Goal: Information Seeking & Learning: Learn about a topic

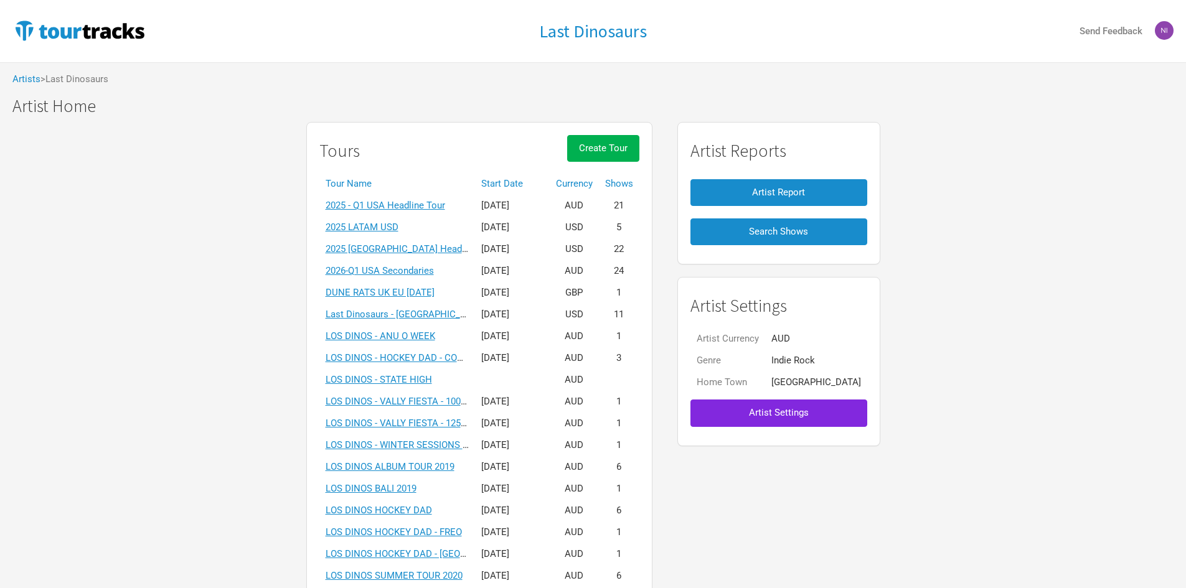
click at [517, 189] on th "Start Date" at bounding box center [512, 184] width 75 height 22
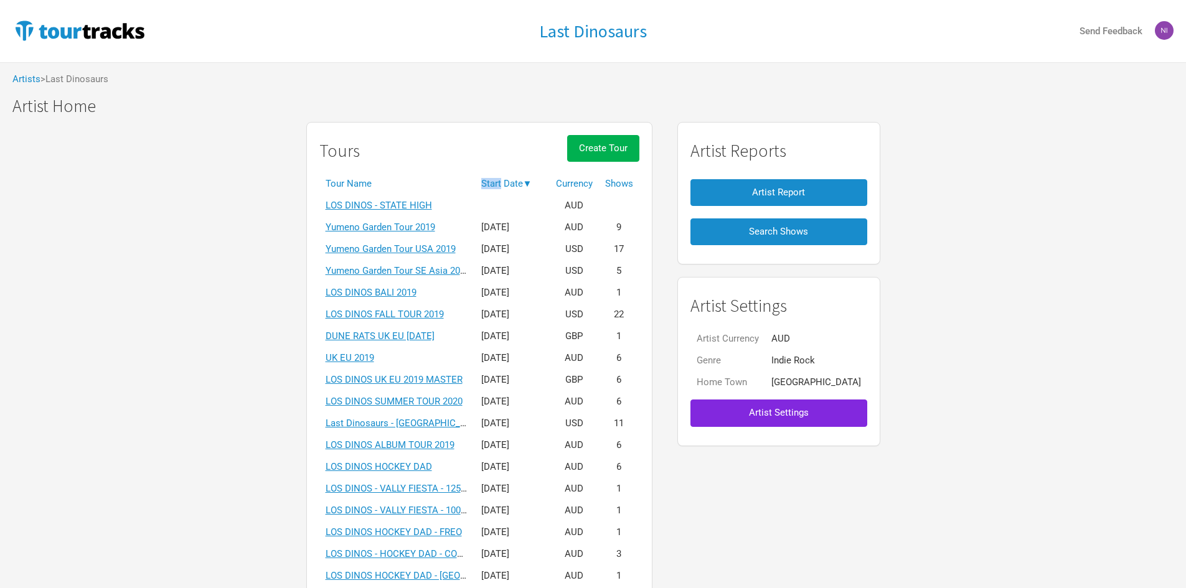
click at [517, 189] on th "Start Date ▼" at bounding box center [512, 184] width 75 height 22
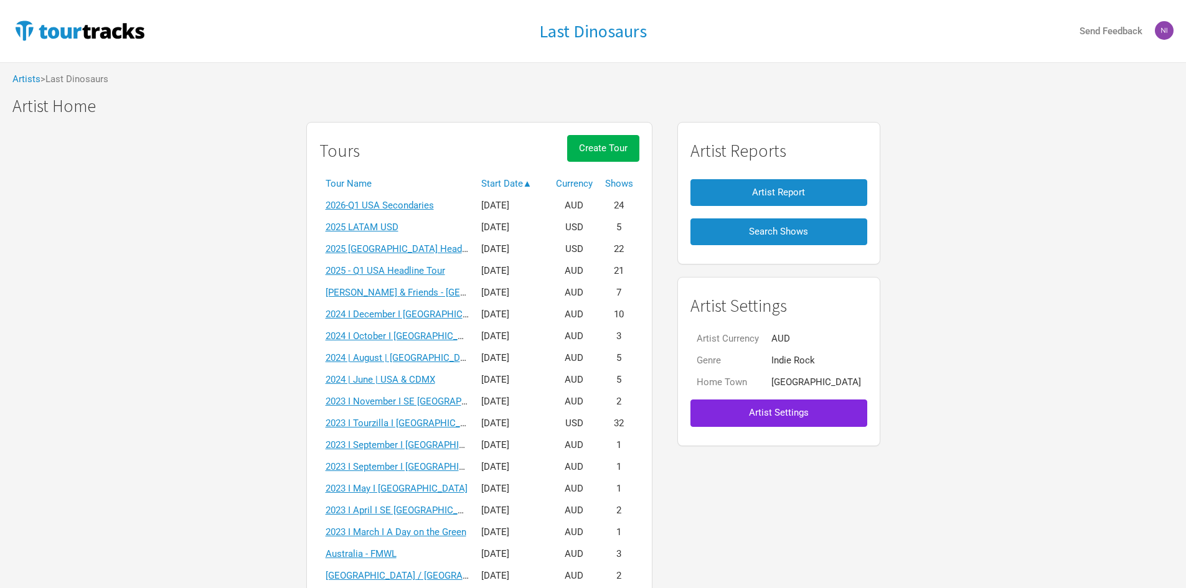
click at [440, 361] on link "2024 | August | [GEOGRAPHIC_DATA] (Kyoryu Album)" at bounding box center [436, 357] width 220 height 11
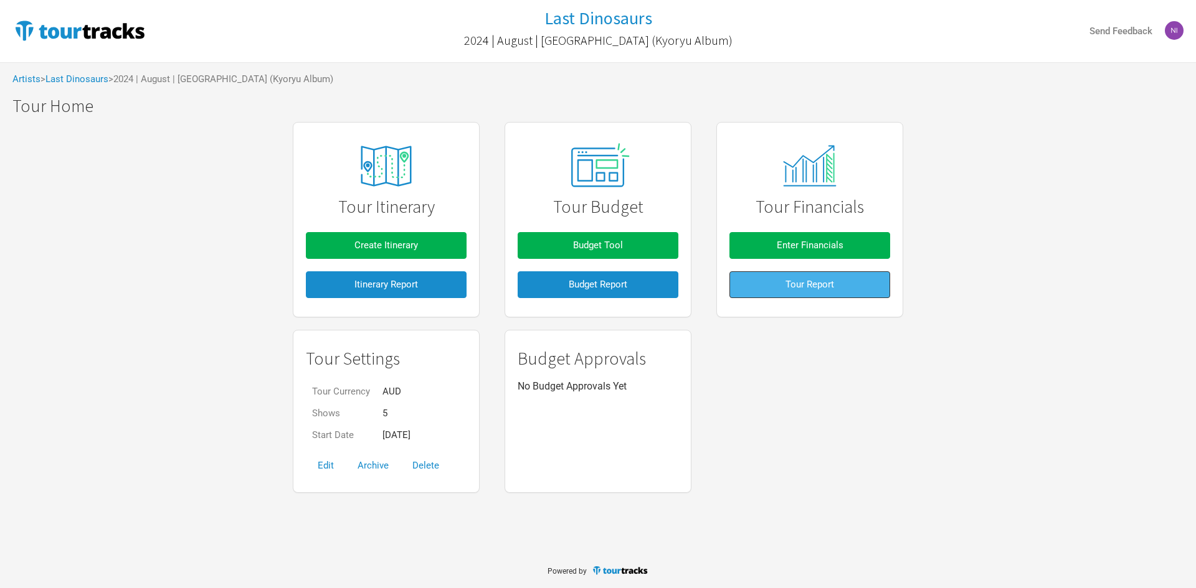
click at [762, 286] on button "Tour Report" at bounding box center [809, 284] width 161 height 27
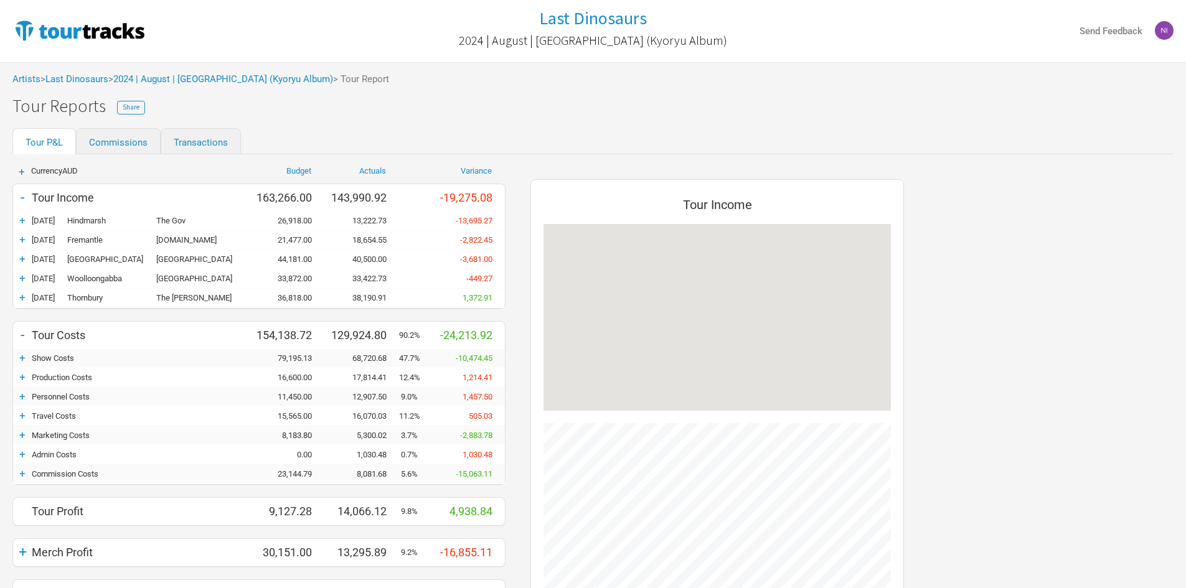
scroll to position [586, 399]
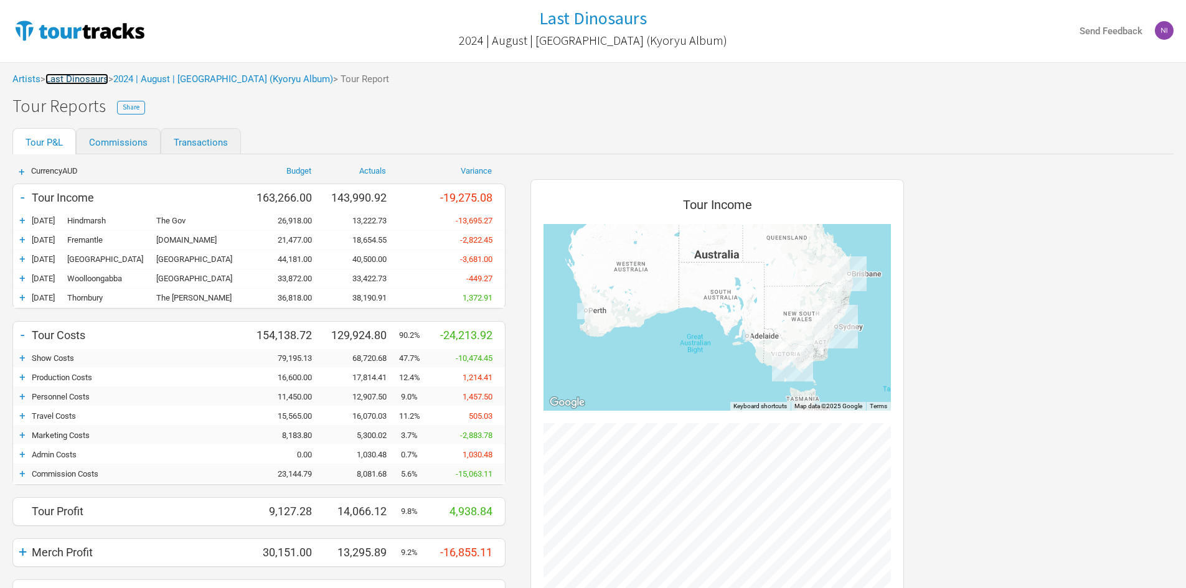
click at [104, 77] on link "Last Dinosaurs" at bounding box center [76, 78] width 63 height 11
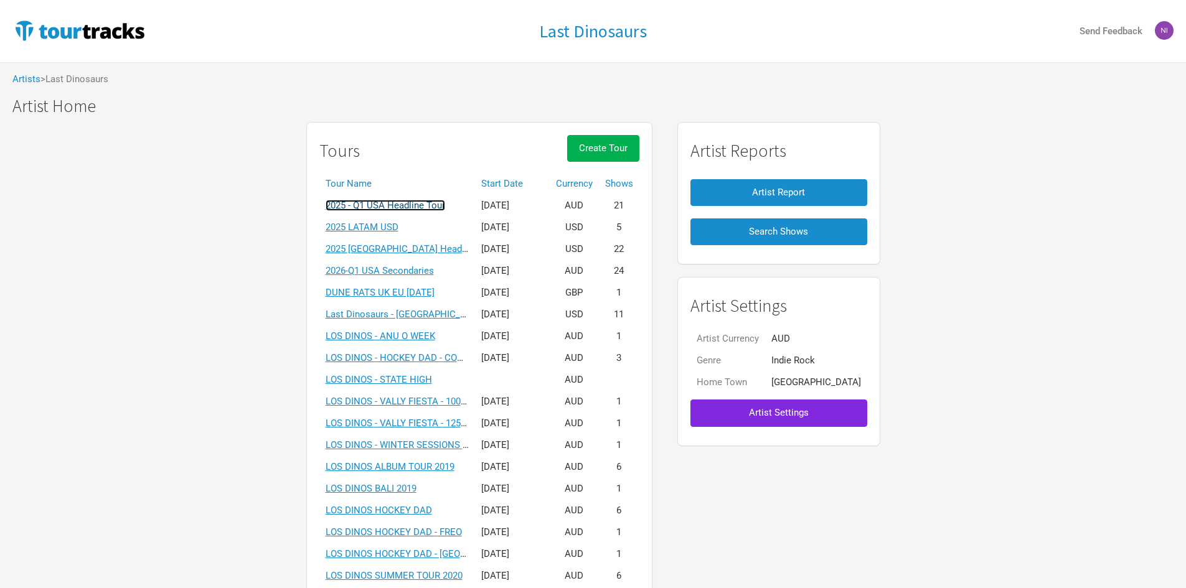
click at [427, 207] on link "2025 - Q1 USA Headline Tour" at bounding box center [386, 205] width 120 height 11
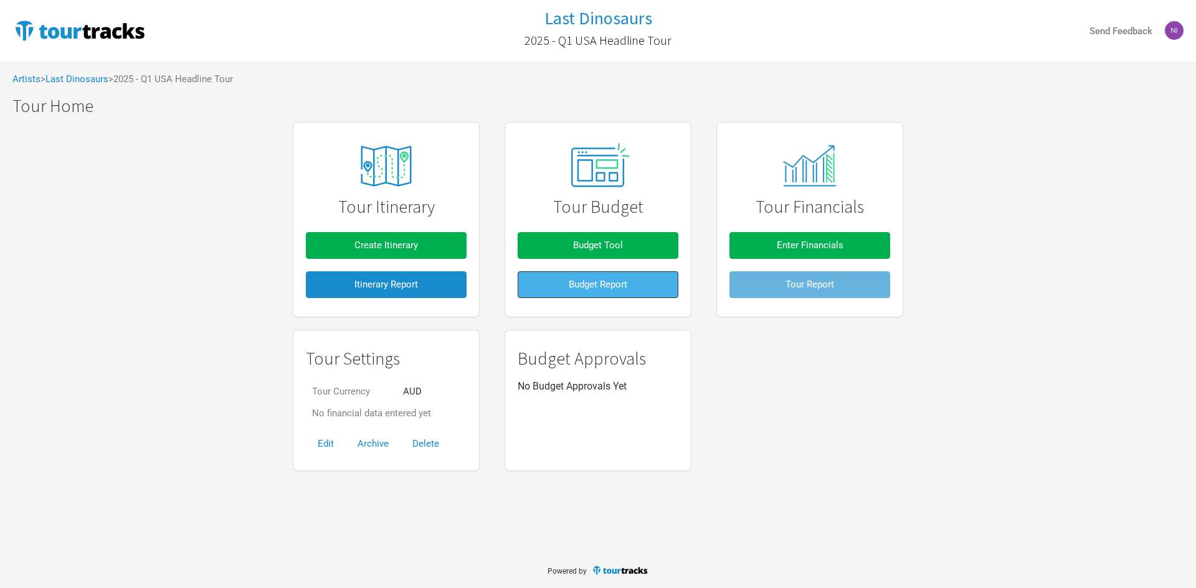
click at [656, 287] on button "Budget Report" at bounding box center [597, 284] width 161 height 27
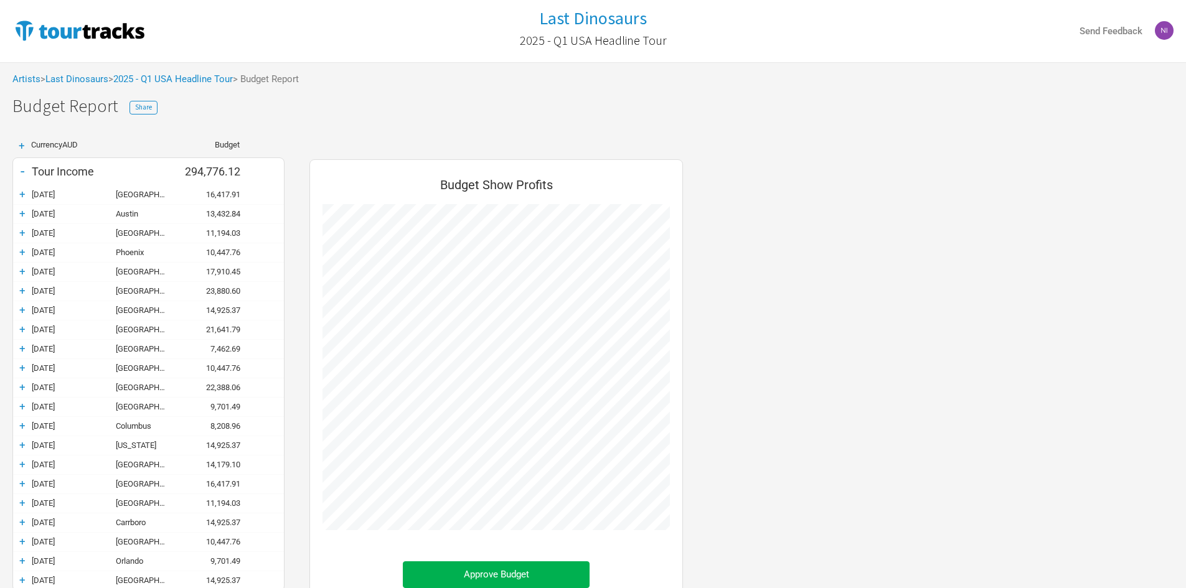
scroll to position [750, 399]
click at [110, 86] on div "Artists > Last Dinosaurs > 2025 - Q1 [GEOGRAPHIC_DATA] Headline Tour > Budget R…" at bounding box center [593, 79] width 1186 height 34
click at [108, 83] on link "Last Dinosaurs" at bounding box center [76, 78] width 63 height 11
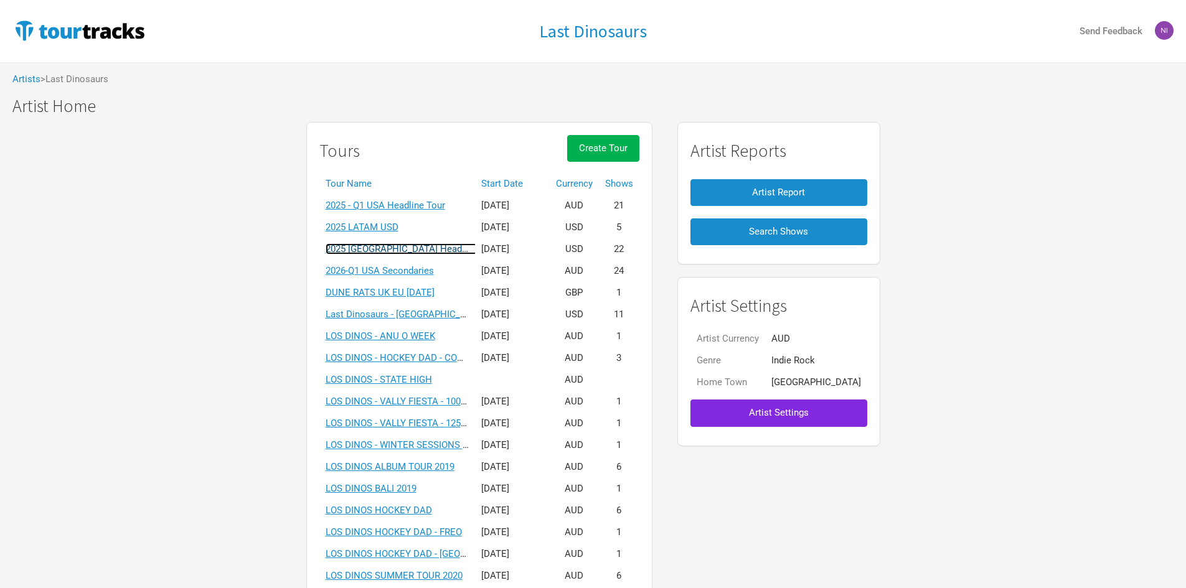
click at [401, 248] on link "2025 [GEOGRAPHIC_DATA] Headline Tour USD" at bounding box center [422, 248] width 193 height 11
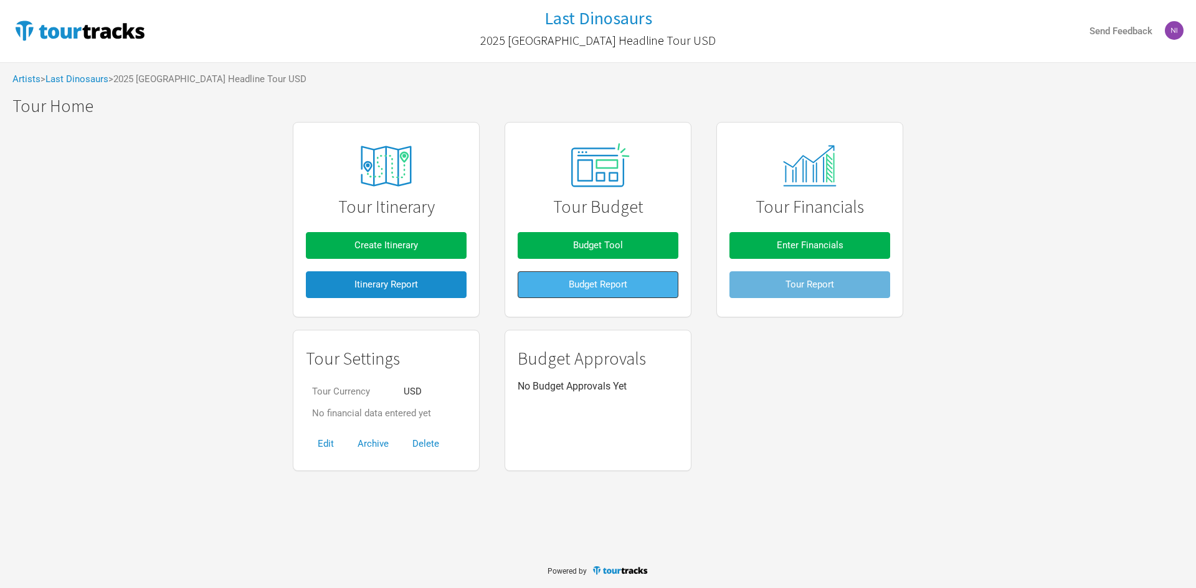
click at [580, 281] on span "Budget Report" at bounding box center [598, 284] width 59 height 11
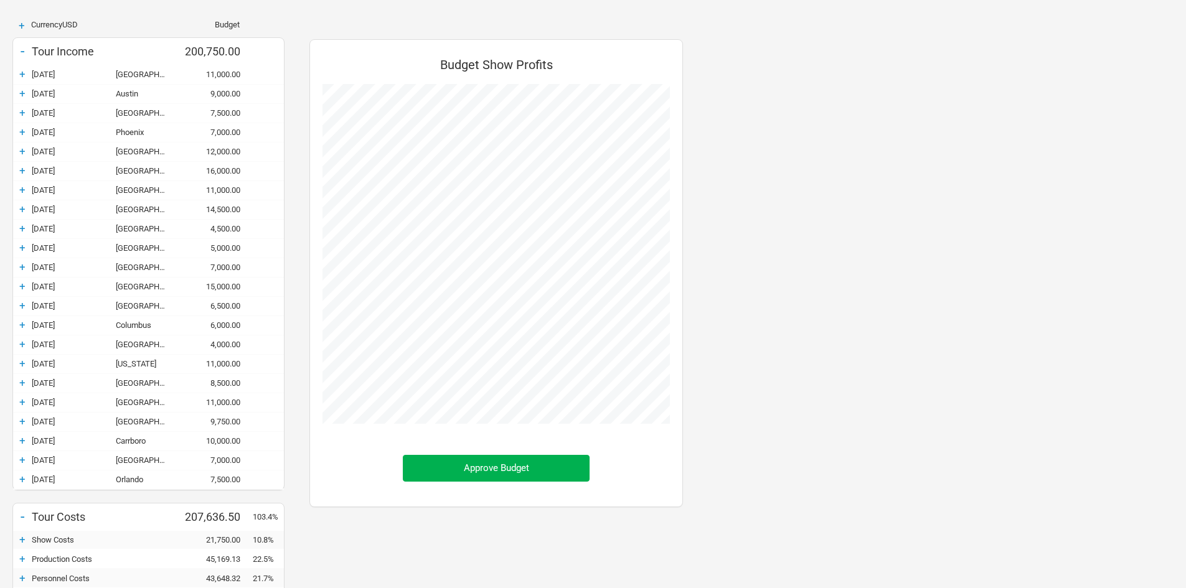
scroll to position [125, 0]
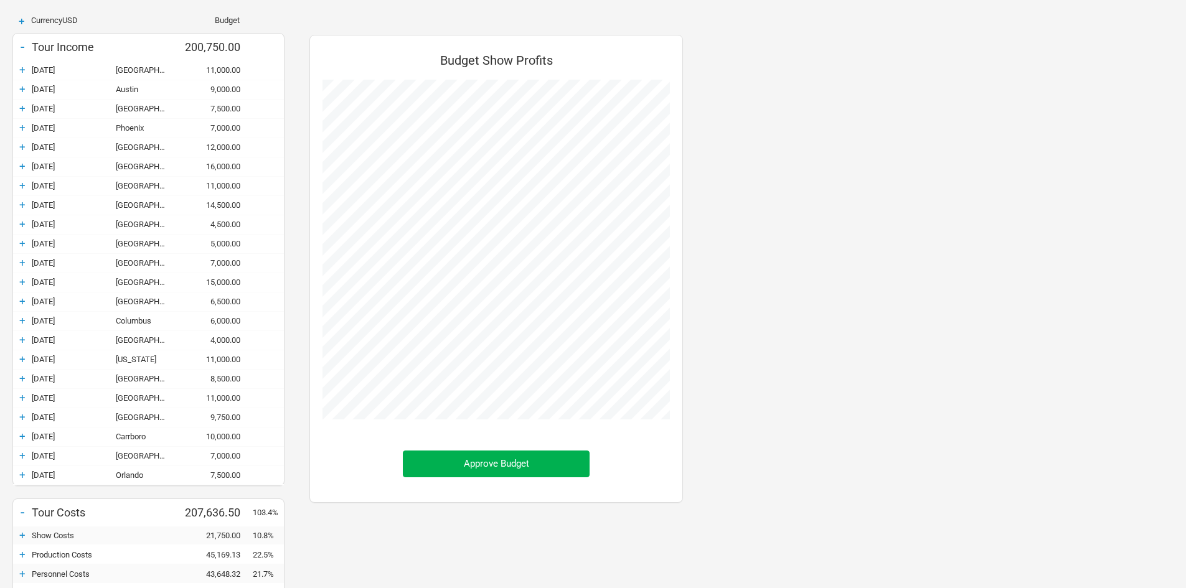
click at [21, 73] on div "+" at bounding box center [22, 70] width 19 height 12
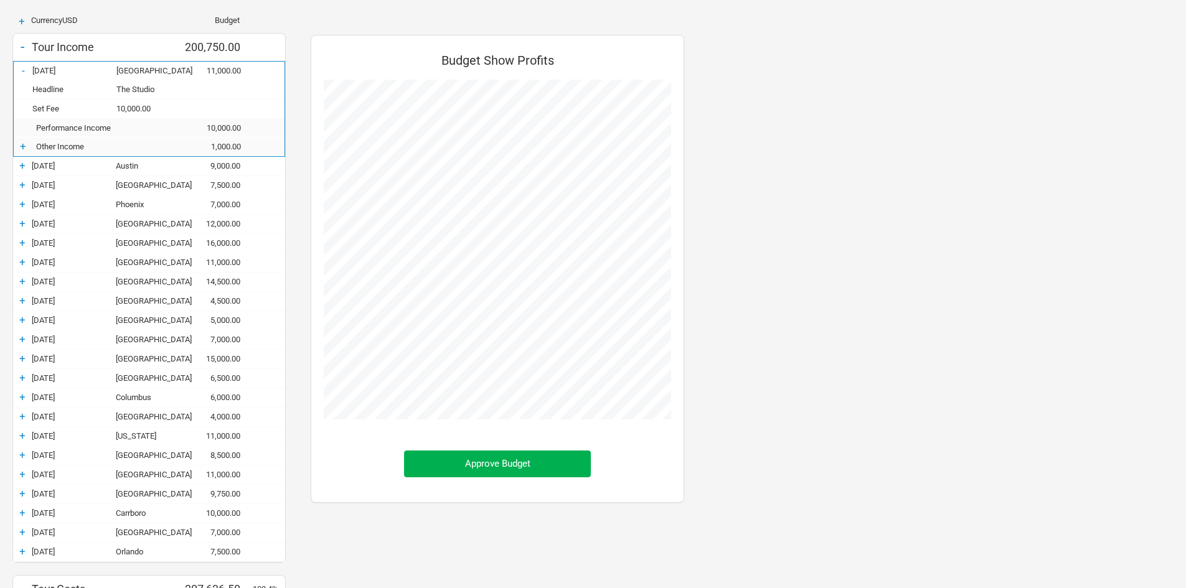
click at [24, 165] on div "+" at bounding box center [22, 165] width 19 height 12
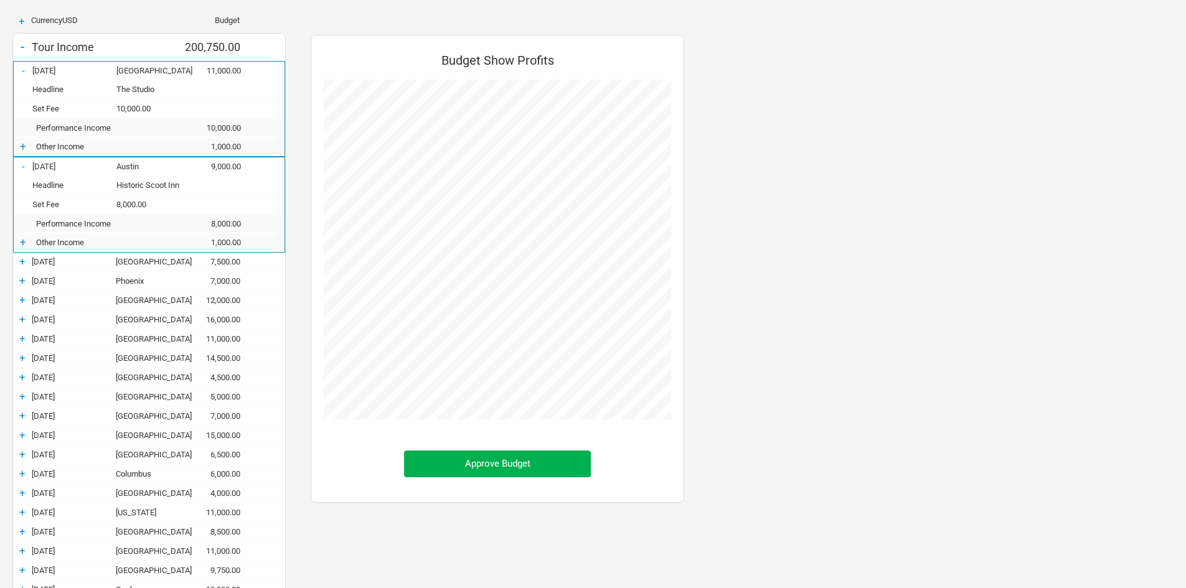
click at [22, 265] on div "+" at bounding box center [22, 261] width 19 height 12
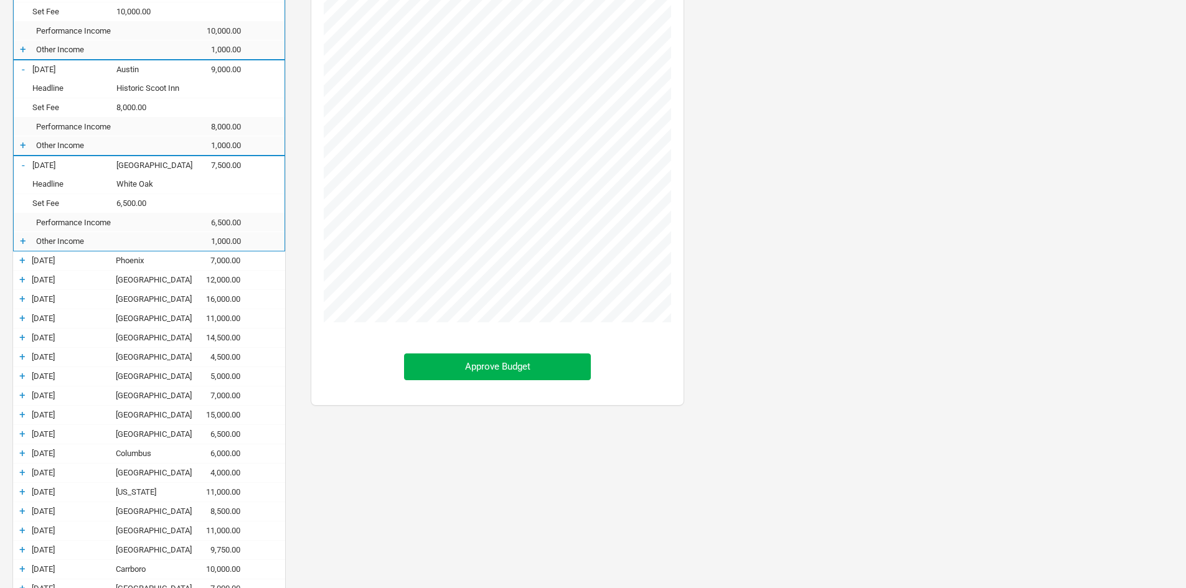
scroll to position [374, 0]
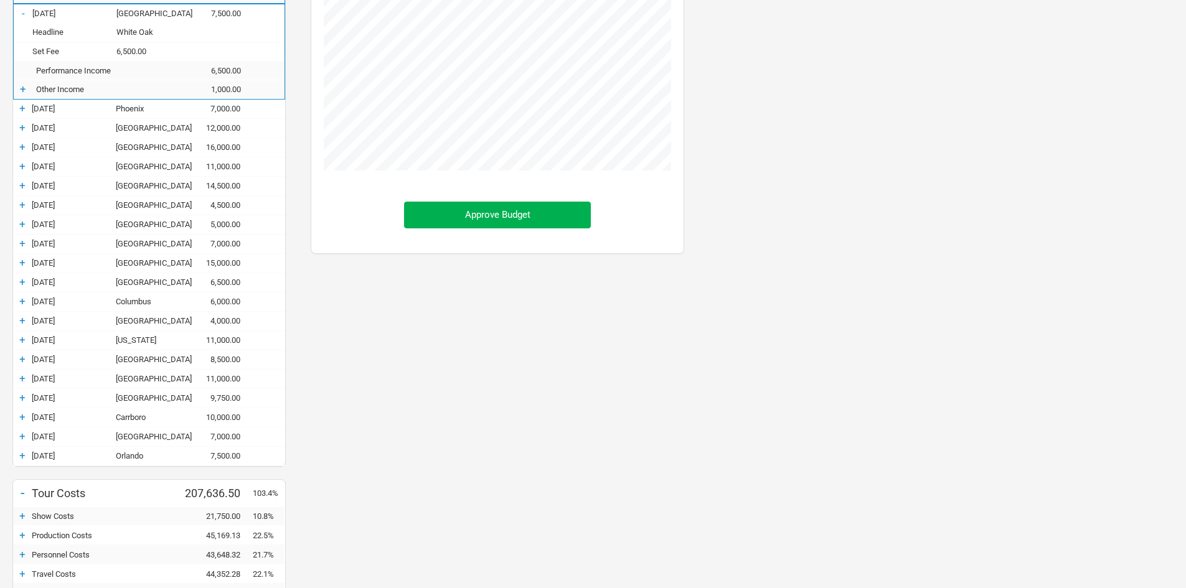
click at [21, 110] on div "+" at bounding box center [22, 108] width 19 height 12
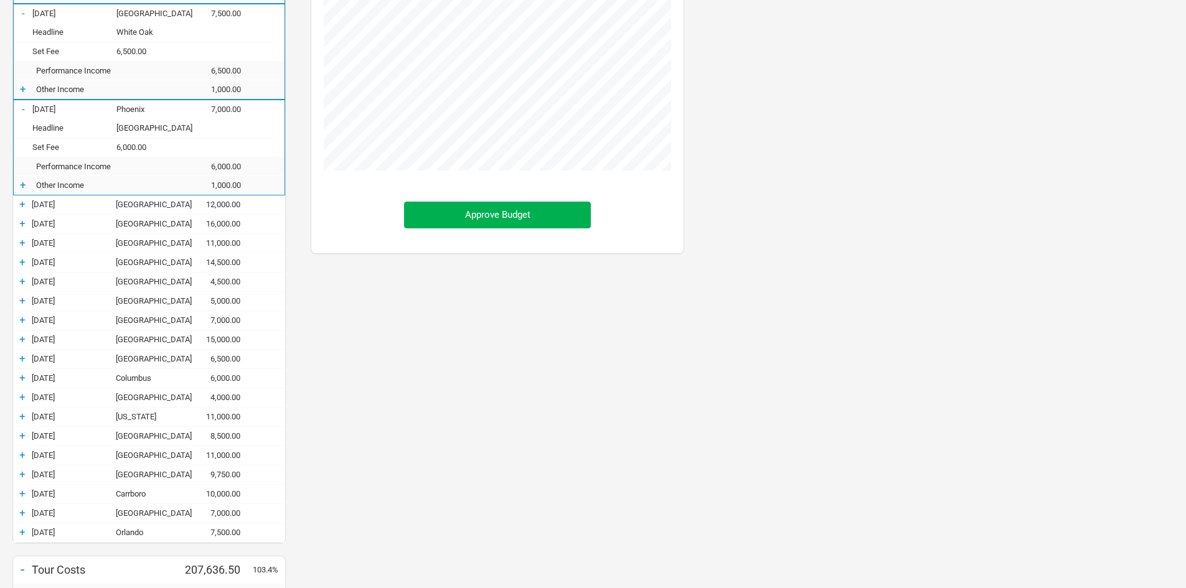
click at [22, 204] on div "+" at bounding box center [22, 204] width 19 height 12
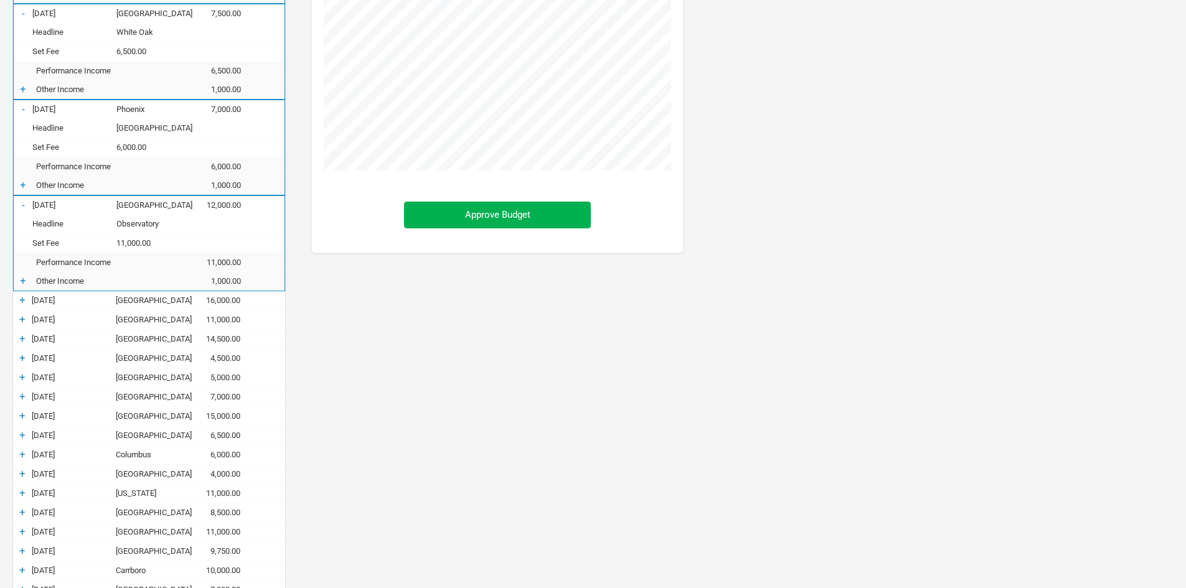
click at [23, 575] on div "+" at bounding box center [22, 570] width 19 height 12
click at [21, 559] on div "+ [DATE] [GEOGRAPHIC_DATA] 9,750.00" at bounding box center [149, 551] width 272 height 19
click at [21, 555] on div "+" at bounding box center [22, 551] width 19 height 12
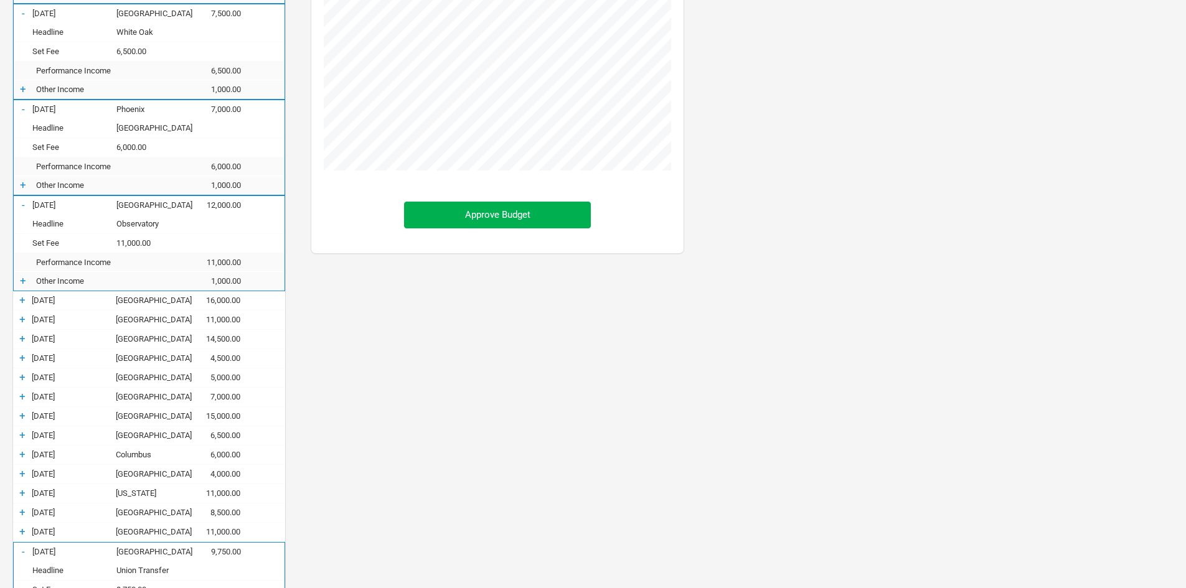
click at [18, 534] on div "+" at bounding box center [22, 532] width 19 height 12
click at [17, 515] on div "+" at bounding box center [22, 512] width 19 height 12
click at [22, 499] on div "+" at bounding box center [22, 493] width 19 height 12
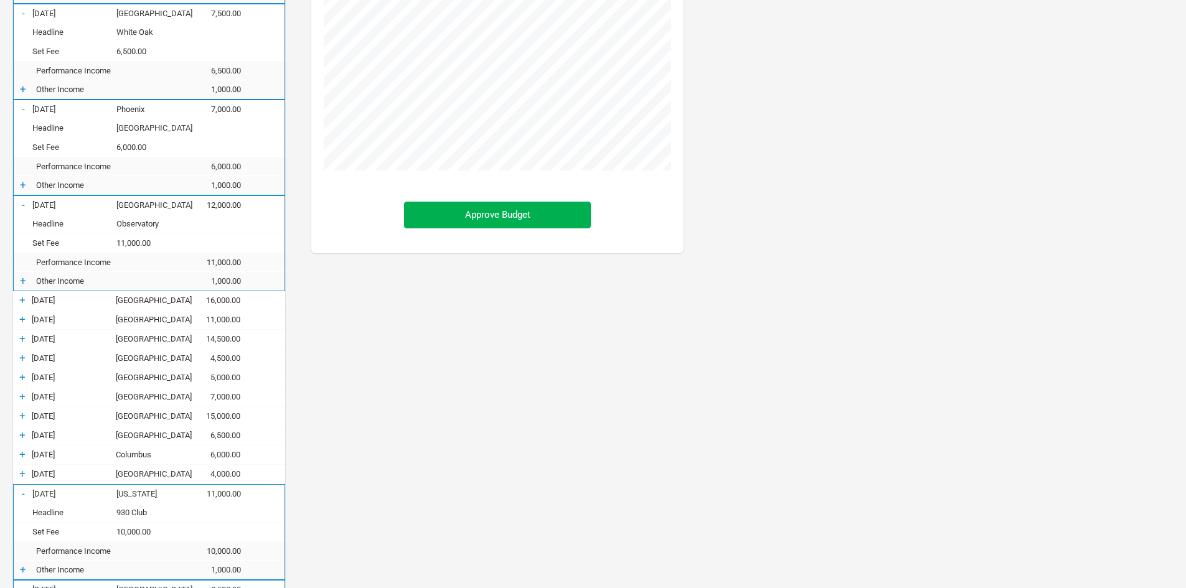
scroll to position [1536, 399]
click at [19, 482] on div "+ [DATE] [GEOGRAPHIC_DATA] 4,000.00" at bounding box center [149, 474] width 272 height 19
click at [19, 479] on div "+" at bounding box center [22, 474] width 19 height 12
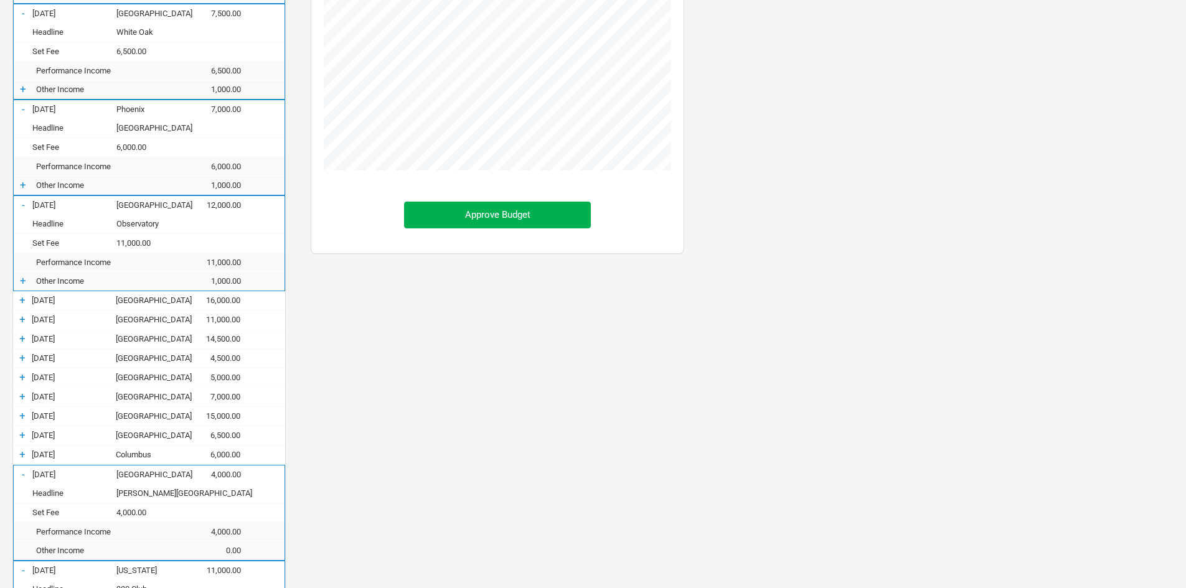
click at [21, 456] on div "+" at bounding box center [22, 454] width 19 height 12
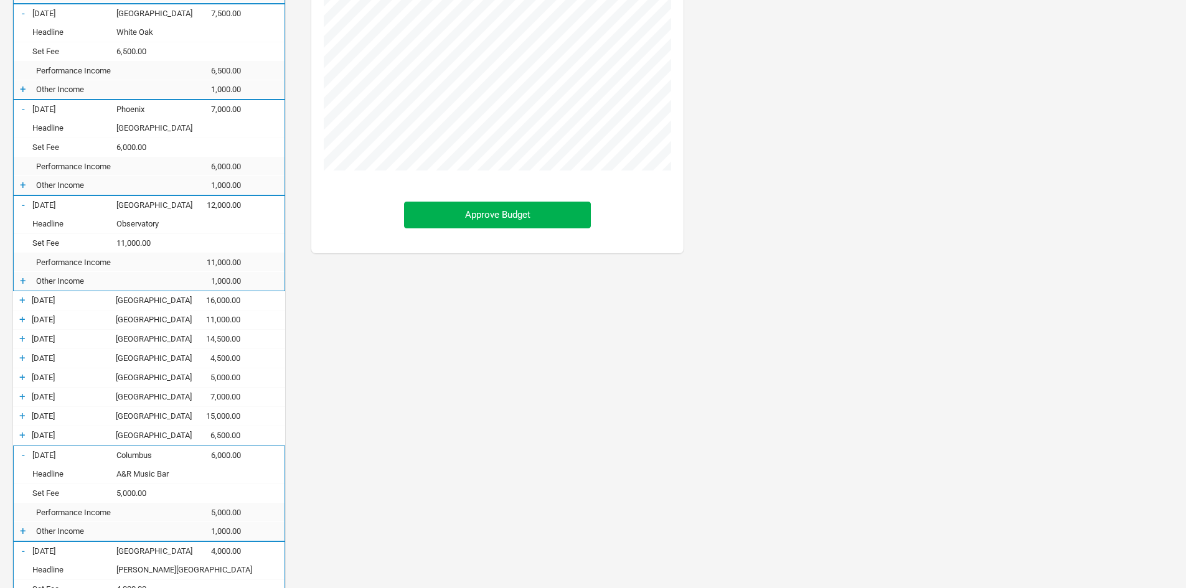
scroll to position [1689, 399]
click at [21, 437] on div "+" at bounding box center [22, 435] width 19 height 12
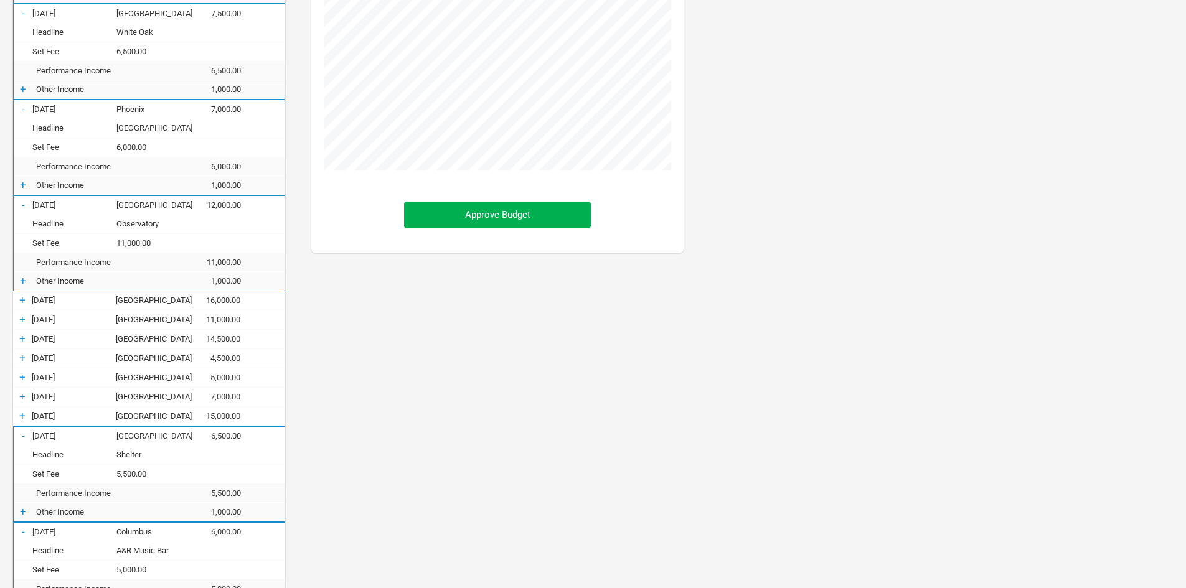
click at [19, 418] on div "+" at bounding box center [22, 416] width 19 height 12
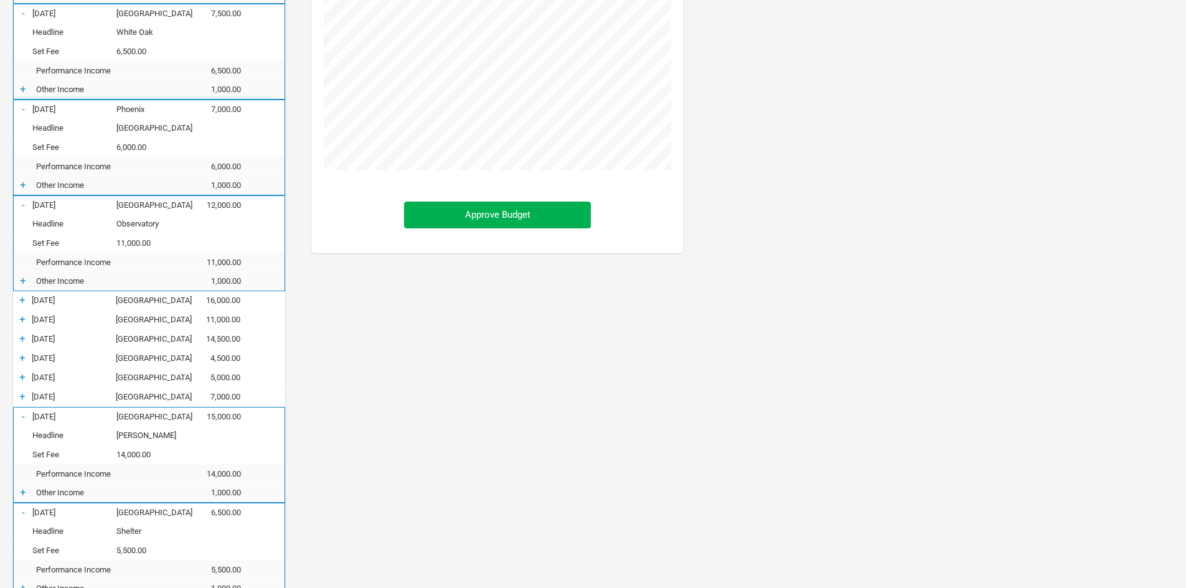
click at [19, 391] on div "+" at bounding box center [22, 396] width 19 height 12
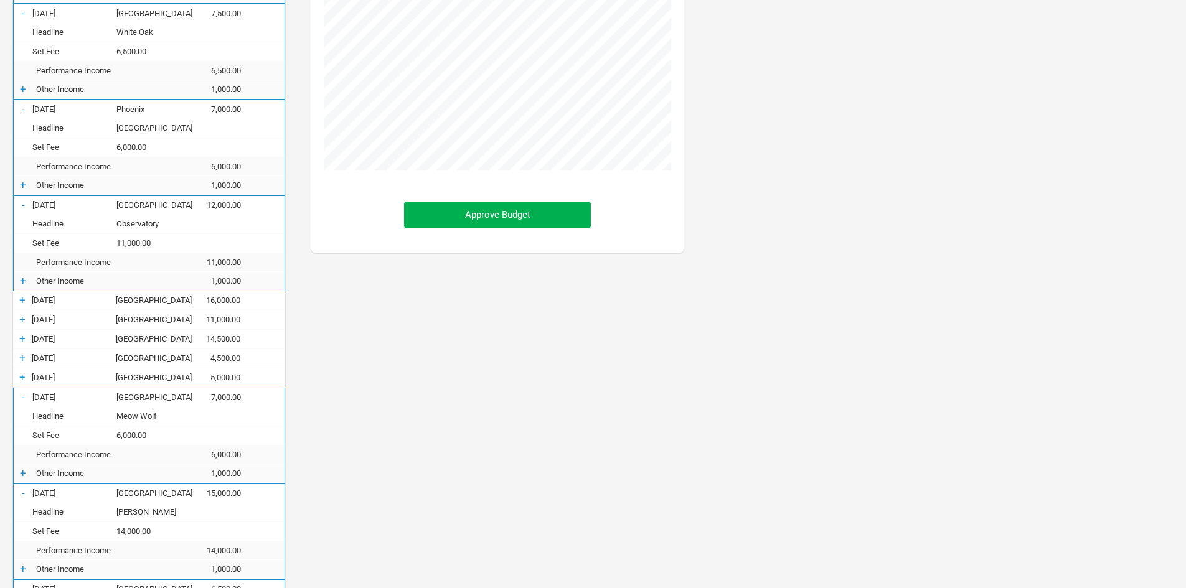
click at [21, 385] on div "+ [DATE] [GEOGRAPHIC_DATA] 5,000.00" at bounding box center [149, 378] width 272 height 19
click at [21, 375] on div "+" at bounding box center [22, 377] width 19 height 12
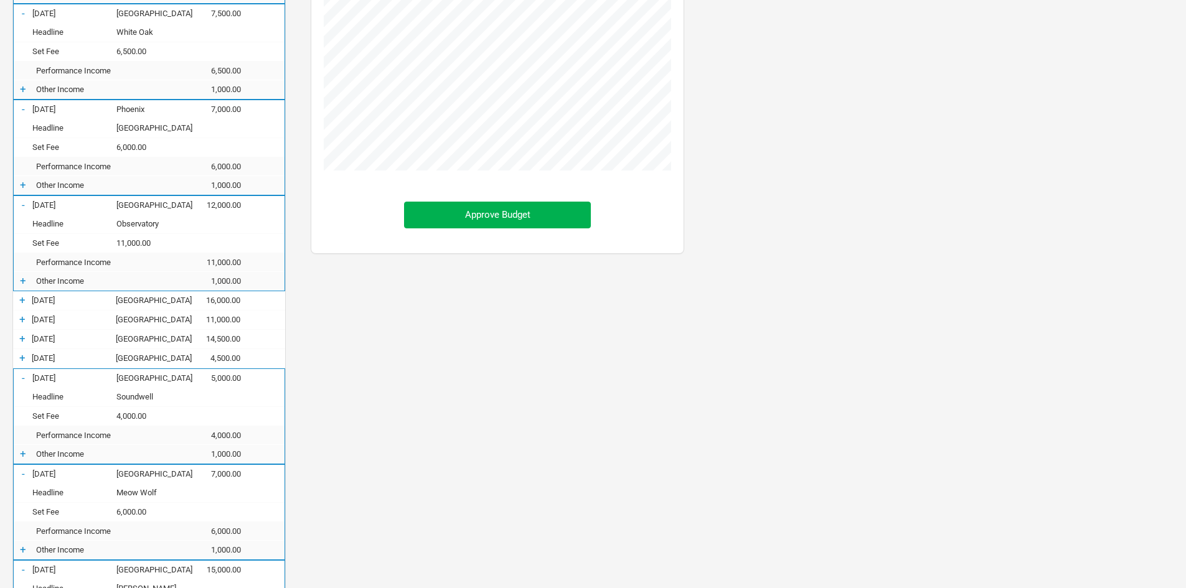
click at [26, 356] on div "+" at bounding box center [22, 358] width 19 height 12
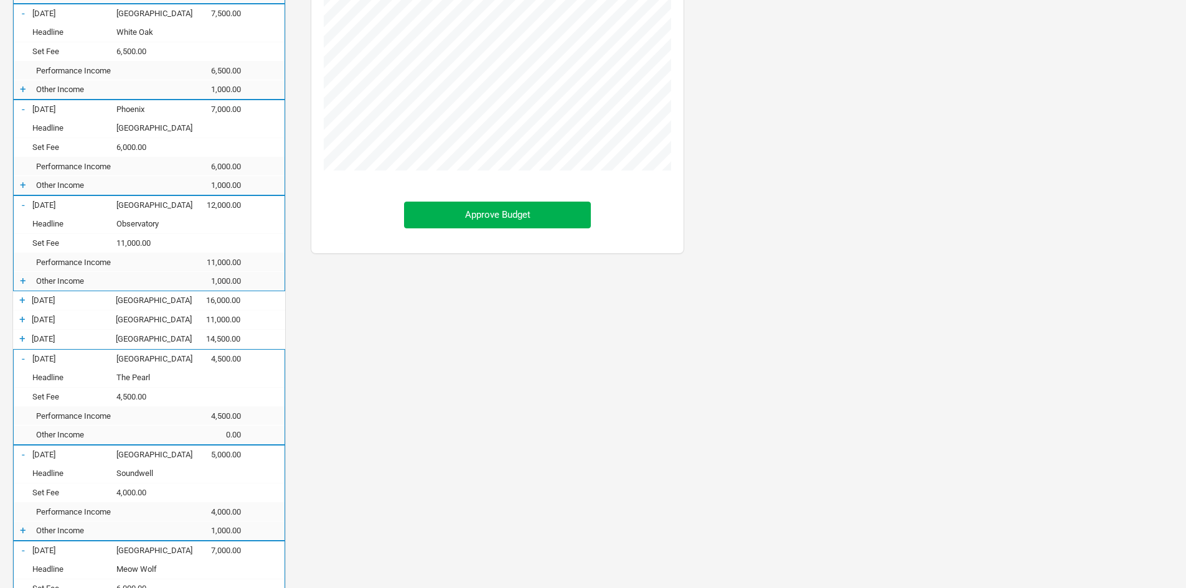
click at [23, 344] on div "+" at bounding box center [22, 339] width 19 height 12
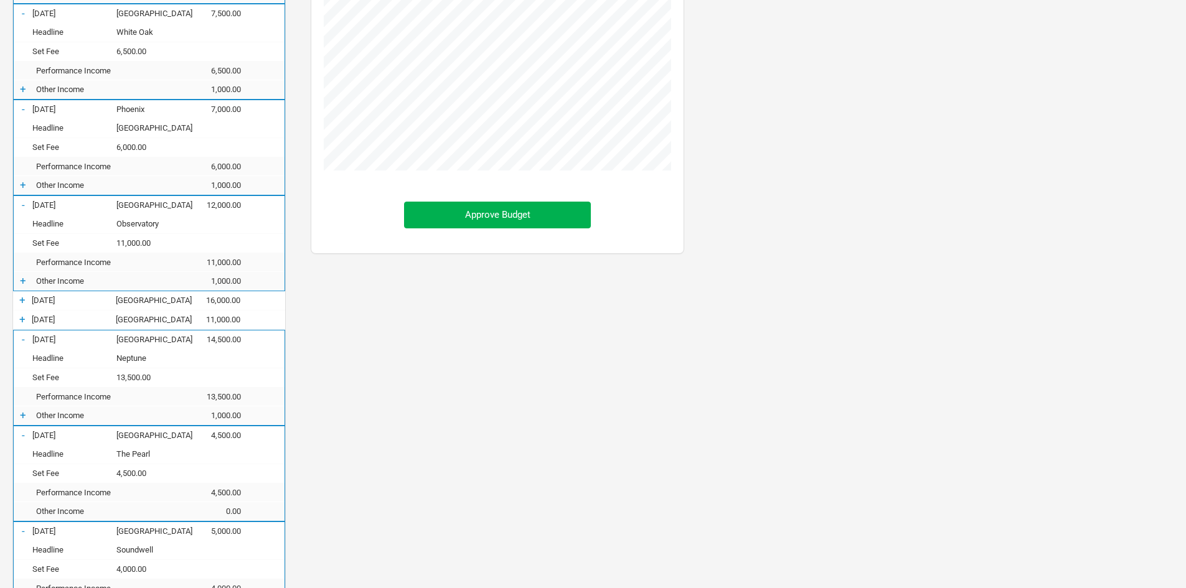
click at [22, 322] on div "+" at bounding box center [22, 319] width 19 height 12
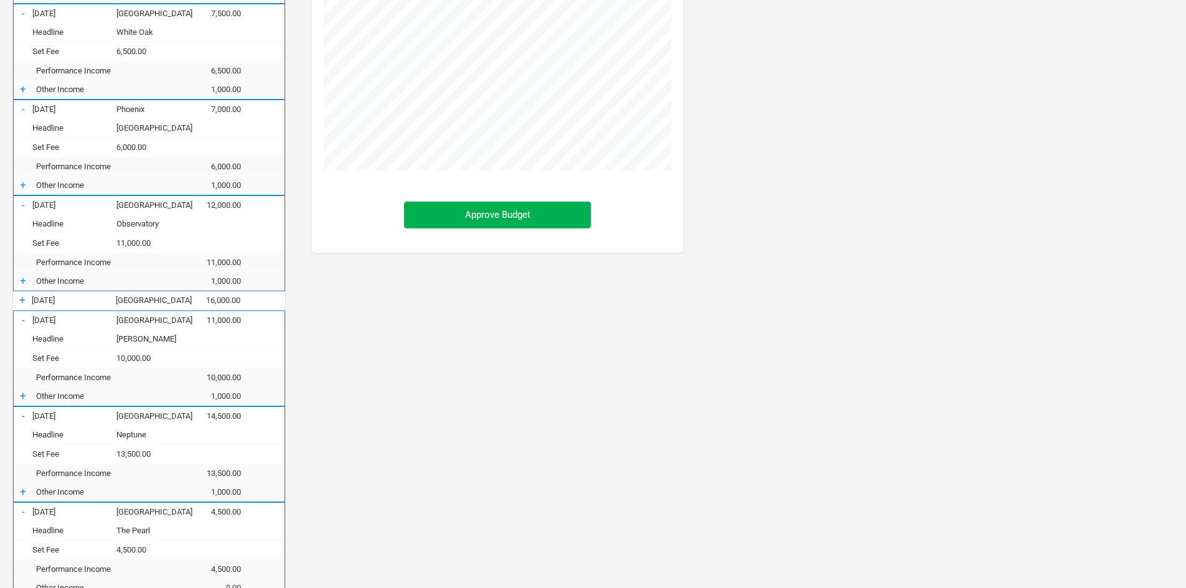
click at [22, 307] on div "+ [DATE] [GEOGRAPHIC_DATA] 16,000.00" at bounding box center [149, 300] width 272 height 19
click at [17, 292] on div "+ [DATE] [GEOGRAPHIC_DATA] 16,000.00" at bounding box center [149, 300] width 272 height 19
click at [19, 300] on div "+" at bounding box center [22, 300] width 19 height 12
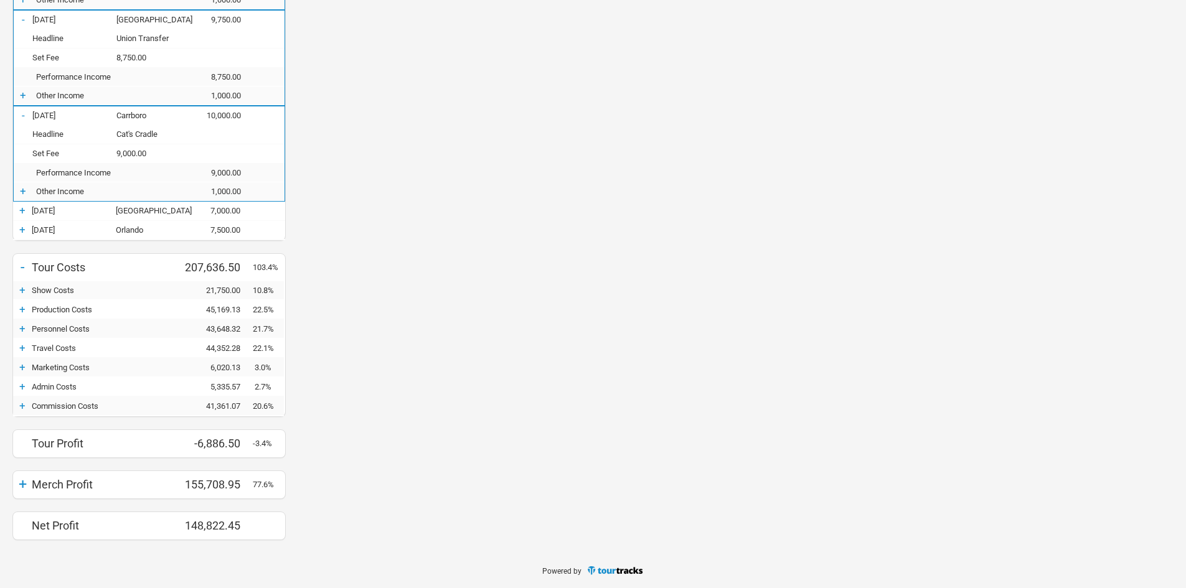
click at [24, 225] on div "+" at bounding box center [22, 230] width 19 height 12
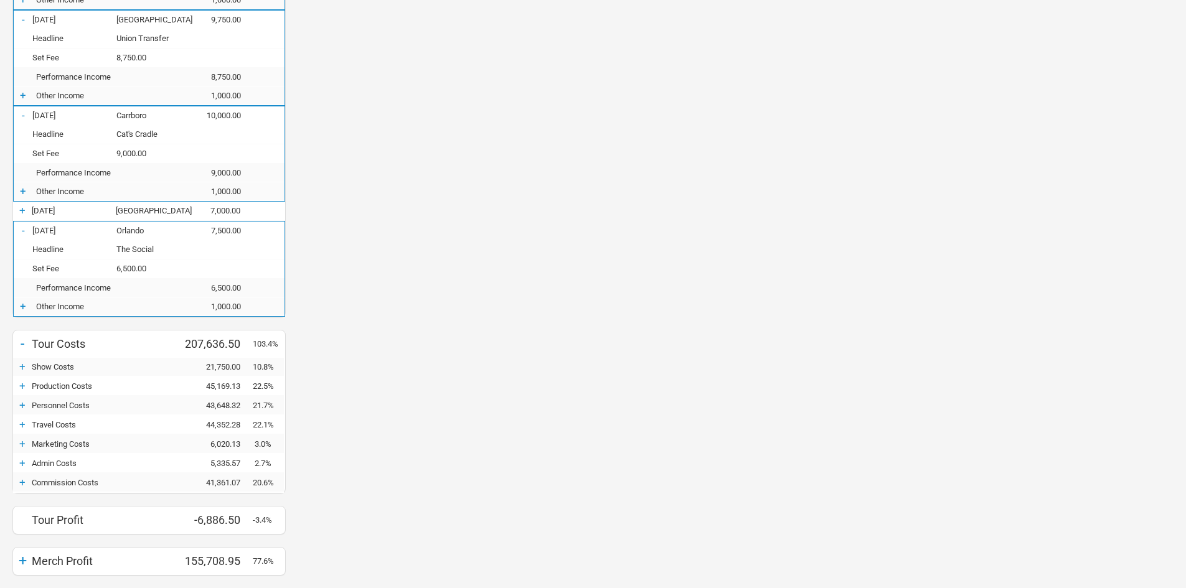
click at [22, 209] on div "+" at bounding box center [22, 210] width 19 height 12
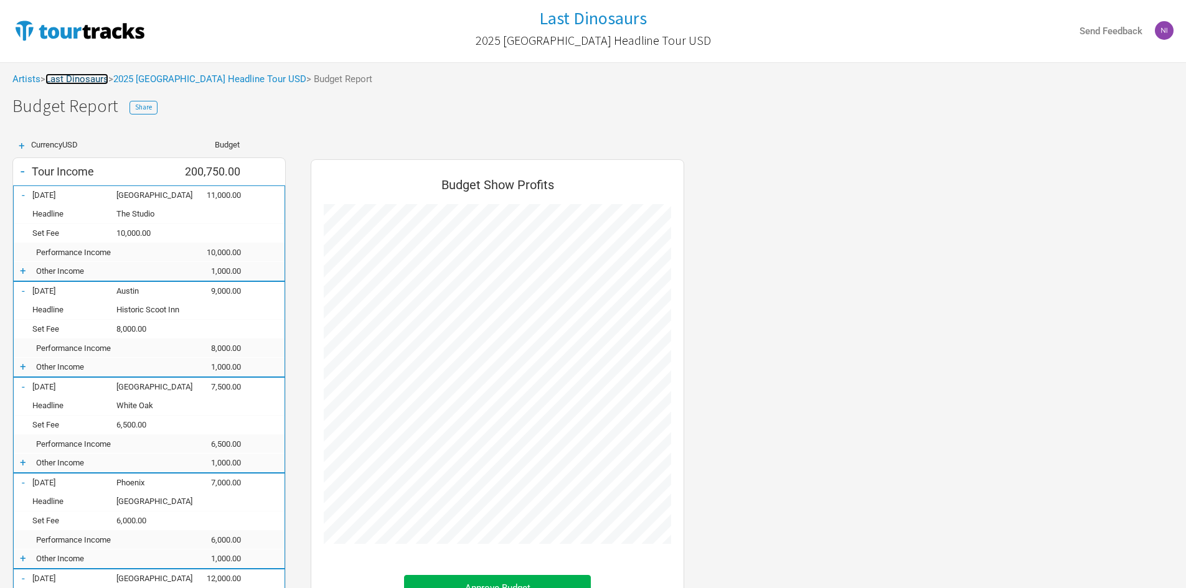
click at [92, 82] on link "Last Dinosaurs" at bounding box center [76, 78] width 63 height 11
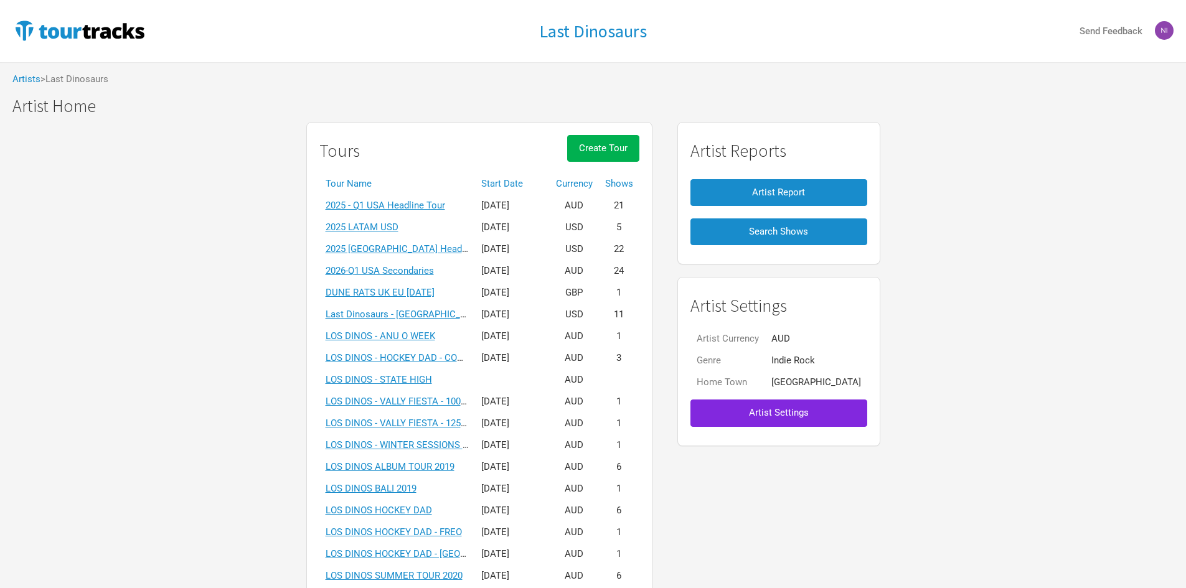
click at [521, 189] on th "Start Date" at bounding box center [512, 184] width 75 height 22
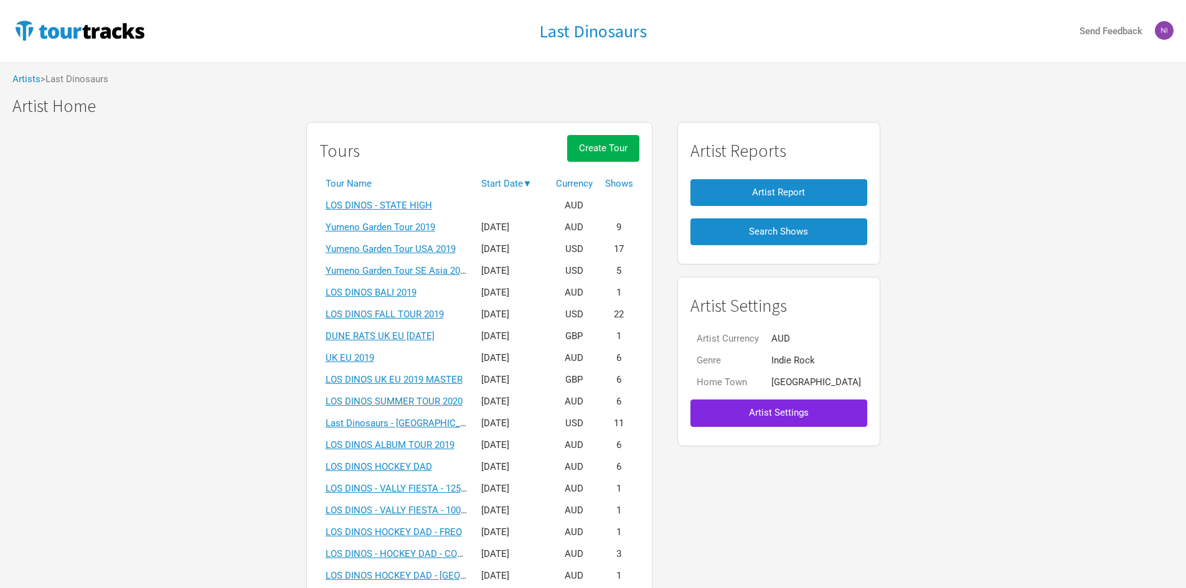
click at [521, 186] on th "Start Date ▼" at bounding box center [512, 184] width 75 height 22
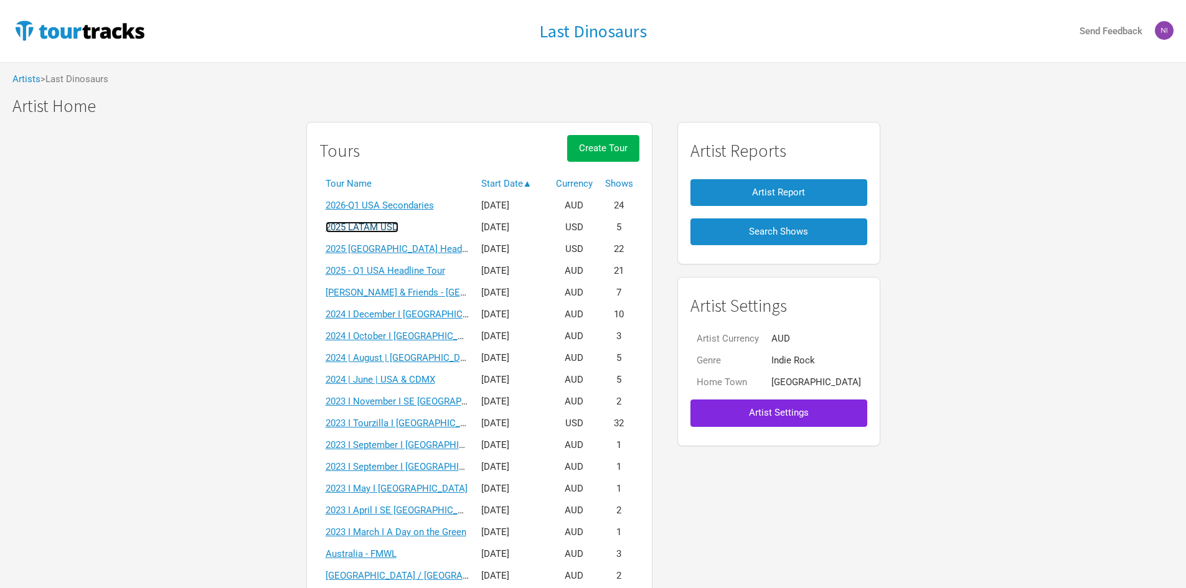
click at [399, 227] on link "2025 LATAM USD" at bounding box center [362, 227] width 73 height 11
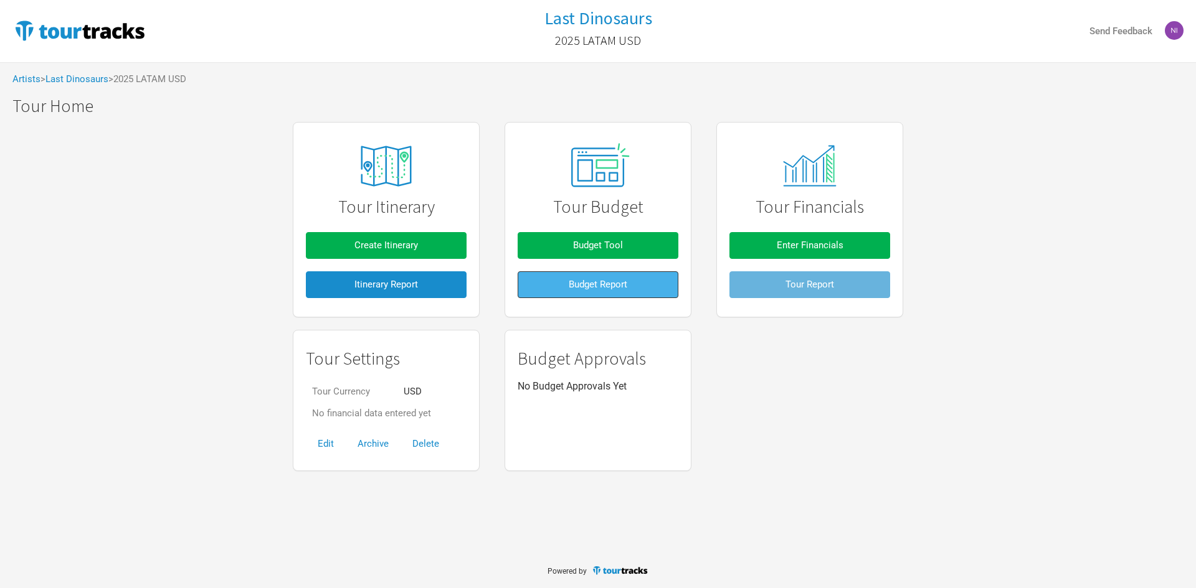
click at [594, 284] on span "Budget Report" at bounding box center [598, 284] width 59 height 11
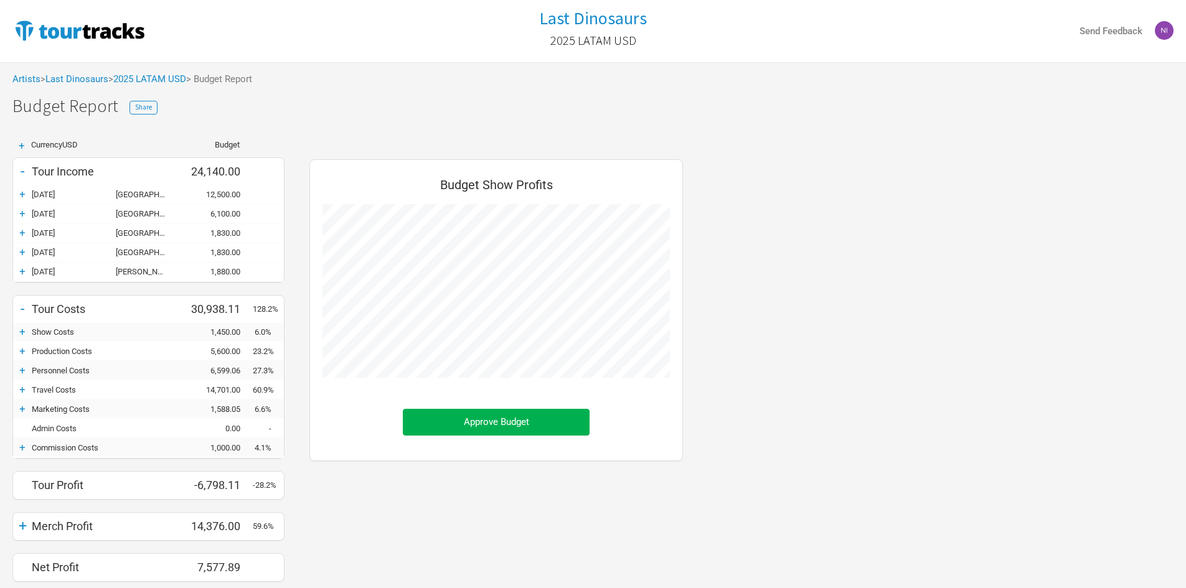
scroll to position [441, 399]
click at [24, 273] on div "+" at bounding box center [22, 271] width 19 height 12
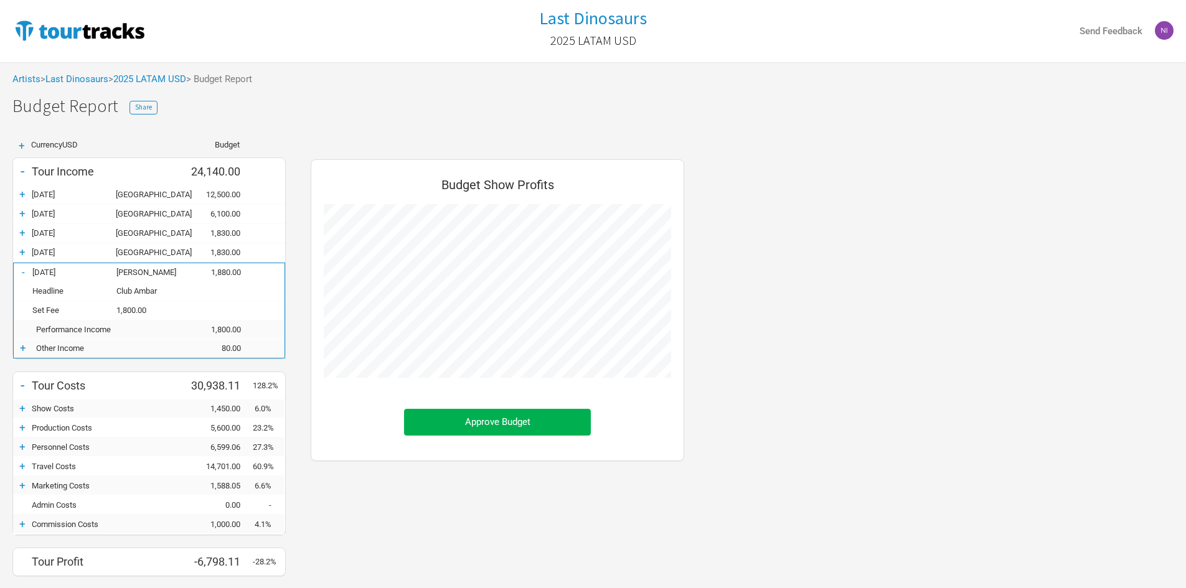
click at [23, 259] on div "+ [DATE] [GEOGRAPHIC_DATA] 1,830.00" at bounding box center [149, 252] width 272 height 19
click at [19, 245] on div "+ [DATE] [GEOGRAPHIC_DATA] 1,830.00" at bounding box center [149, 252] width 272 height 19
click at [21, 247] on div "+" at bounding box center [22, 252] width 19 height 12
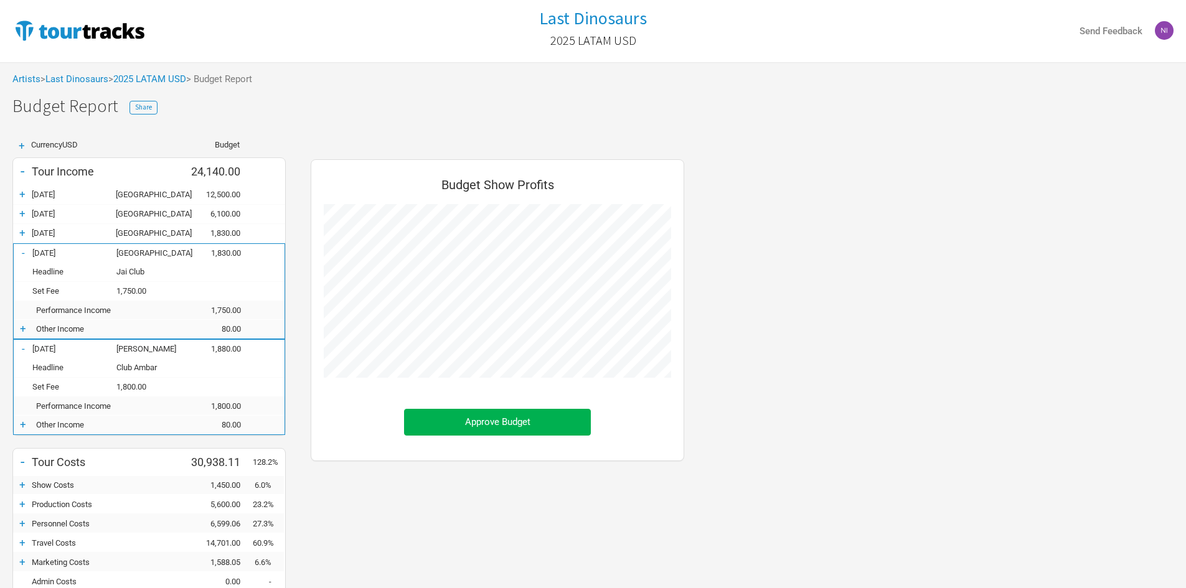
scroll to position [595, 399]
click at [21, 238] on div "+" at bounding box center [22, 233] width 19 height 12
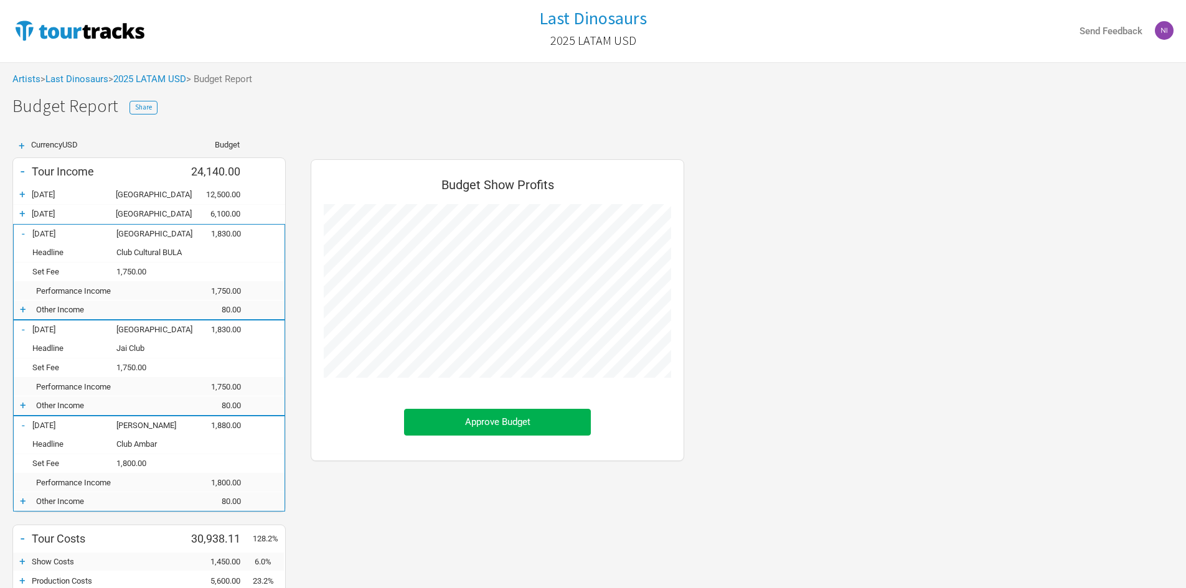
scroll to position [671, 399]
click at [21, 218] on div "+" at bounding box center [22, 213] width 19 height 12
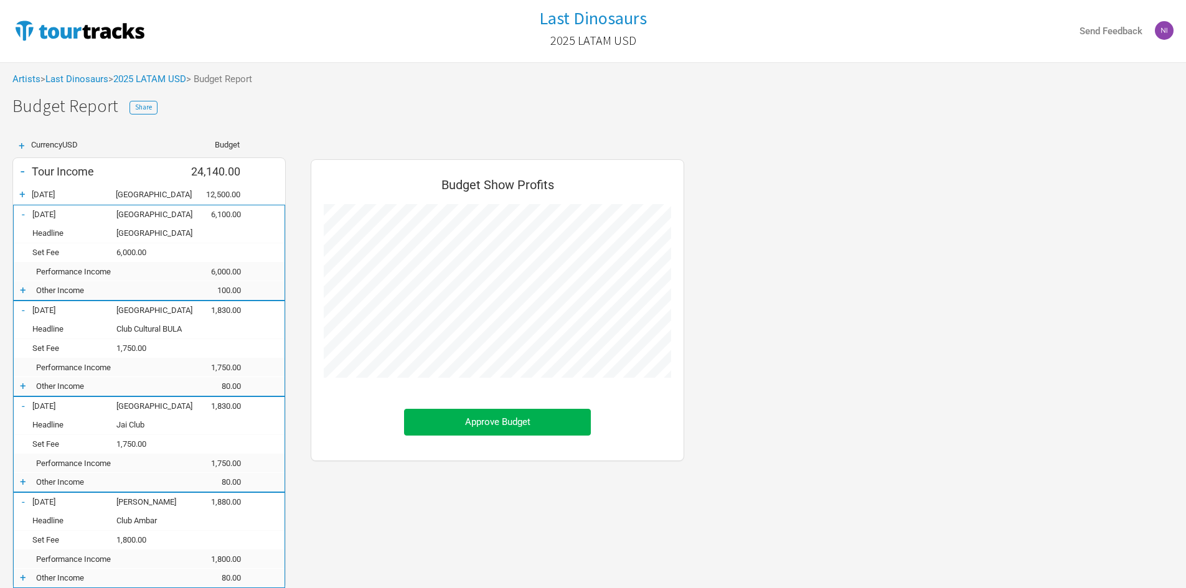
scroll to position [748, 399]
click at [21, 201] on div "+ [DATE] [GEOGRAPHIC_DATA] 12,500.00" at bounding box center [149, 195] width 272 height 19
click at [17, 197] on div "+" at bounding box center [22, 194] width 19 height 12
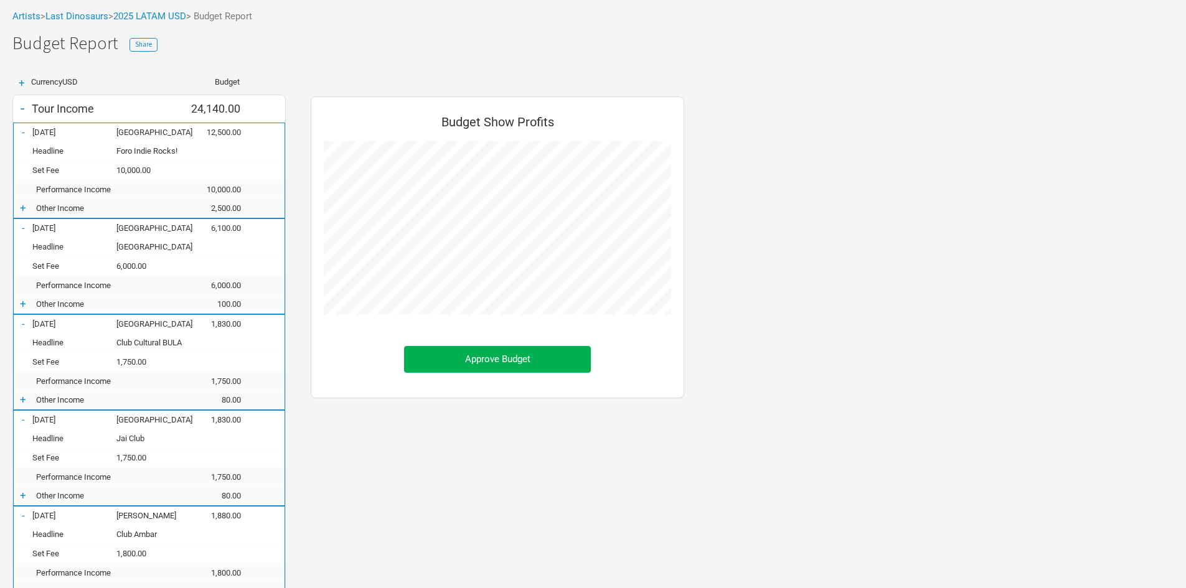
scroll to position [187, 0]
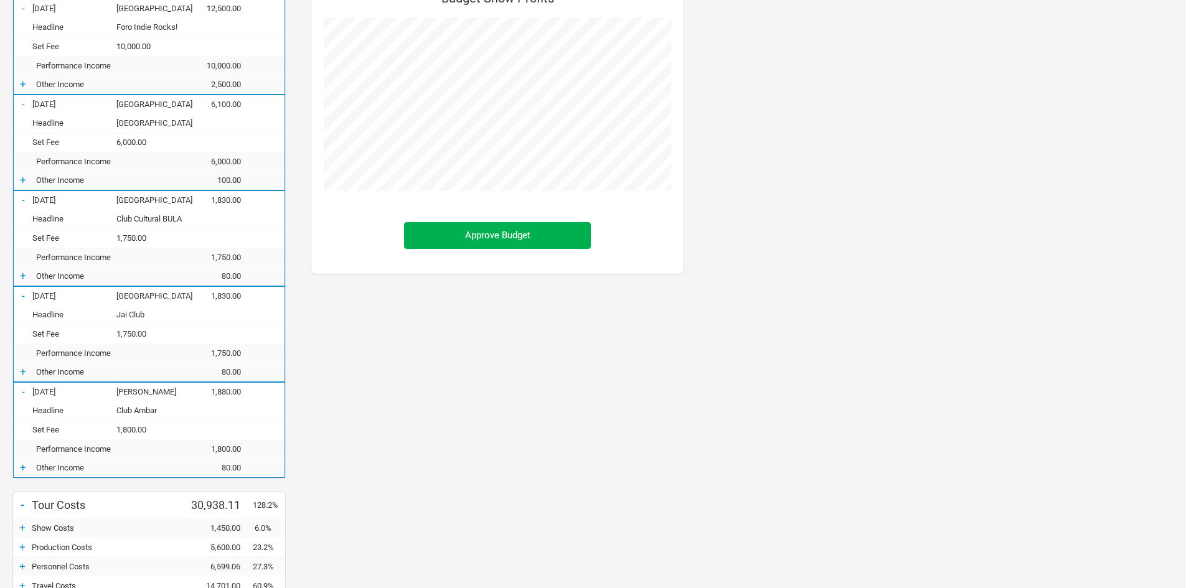
click at [441, 474] on div "Budget Show Profits Approve Budget" at bounding box center [497, 378] width 399 height 824
